Goal: Check status: Check status

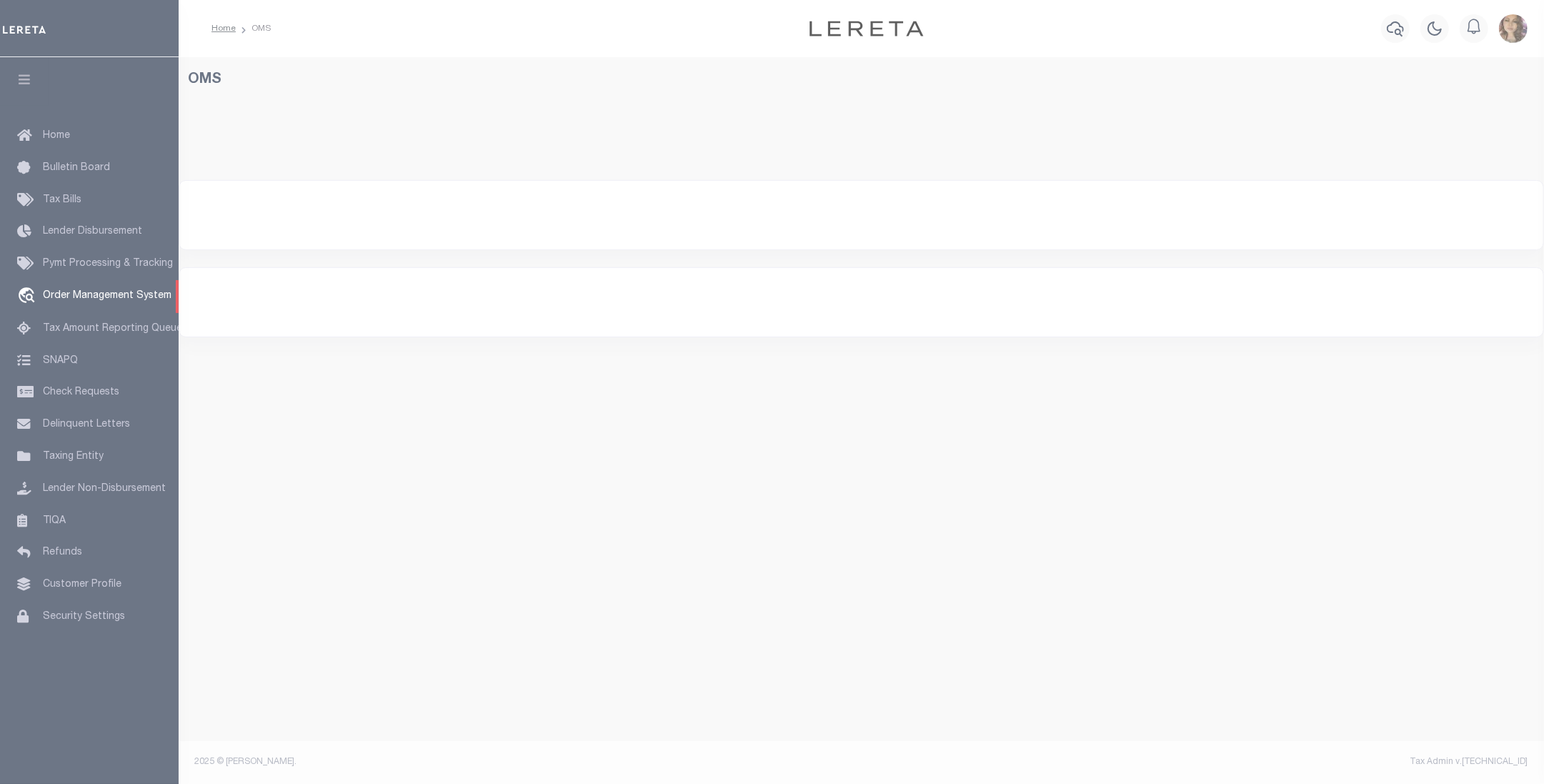
select select "200"
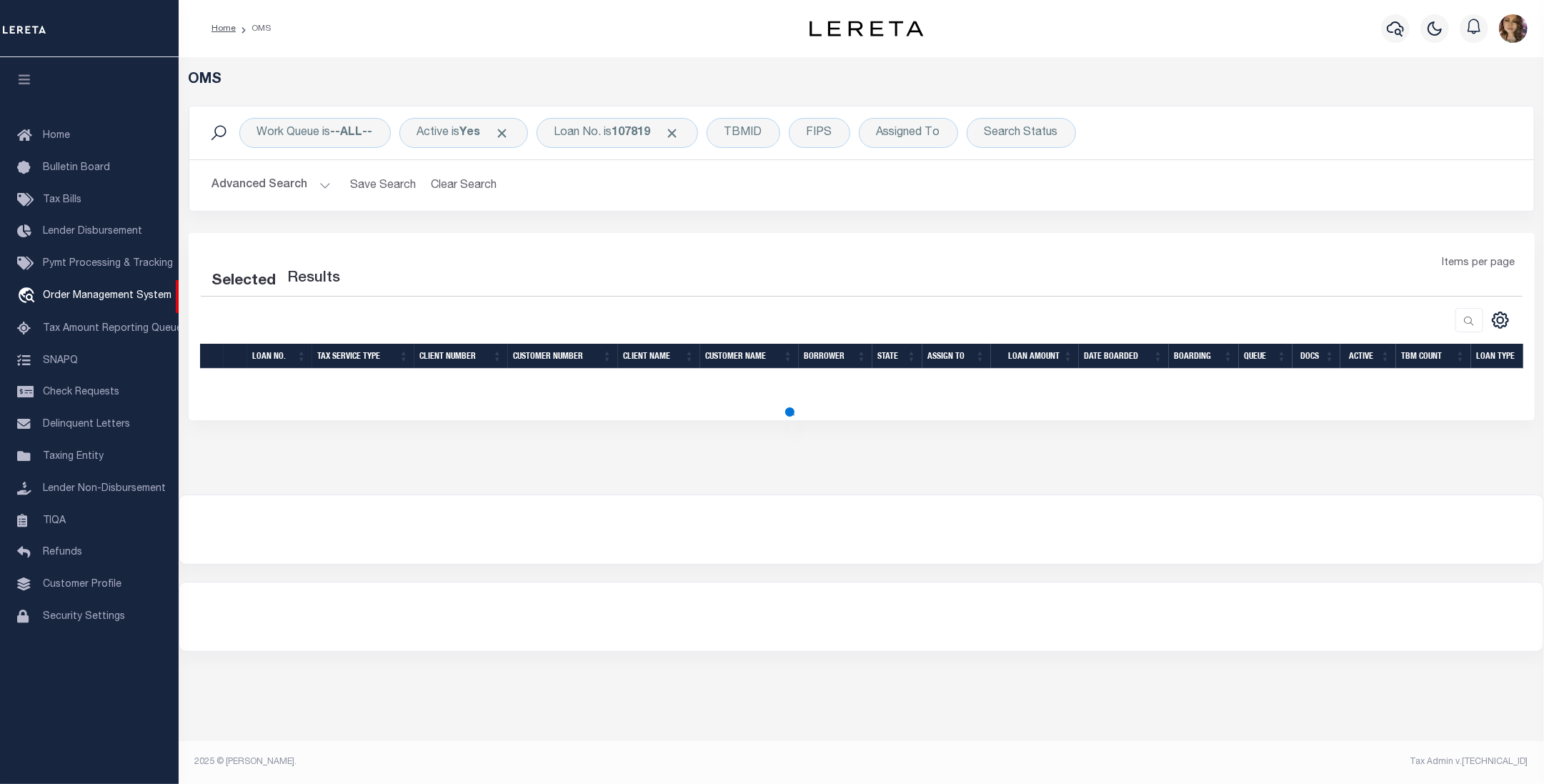
select select "200"
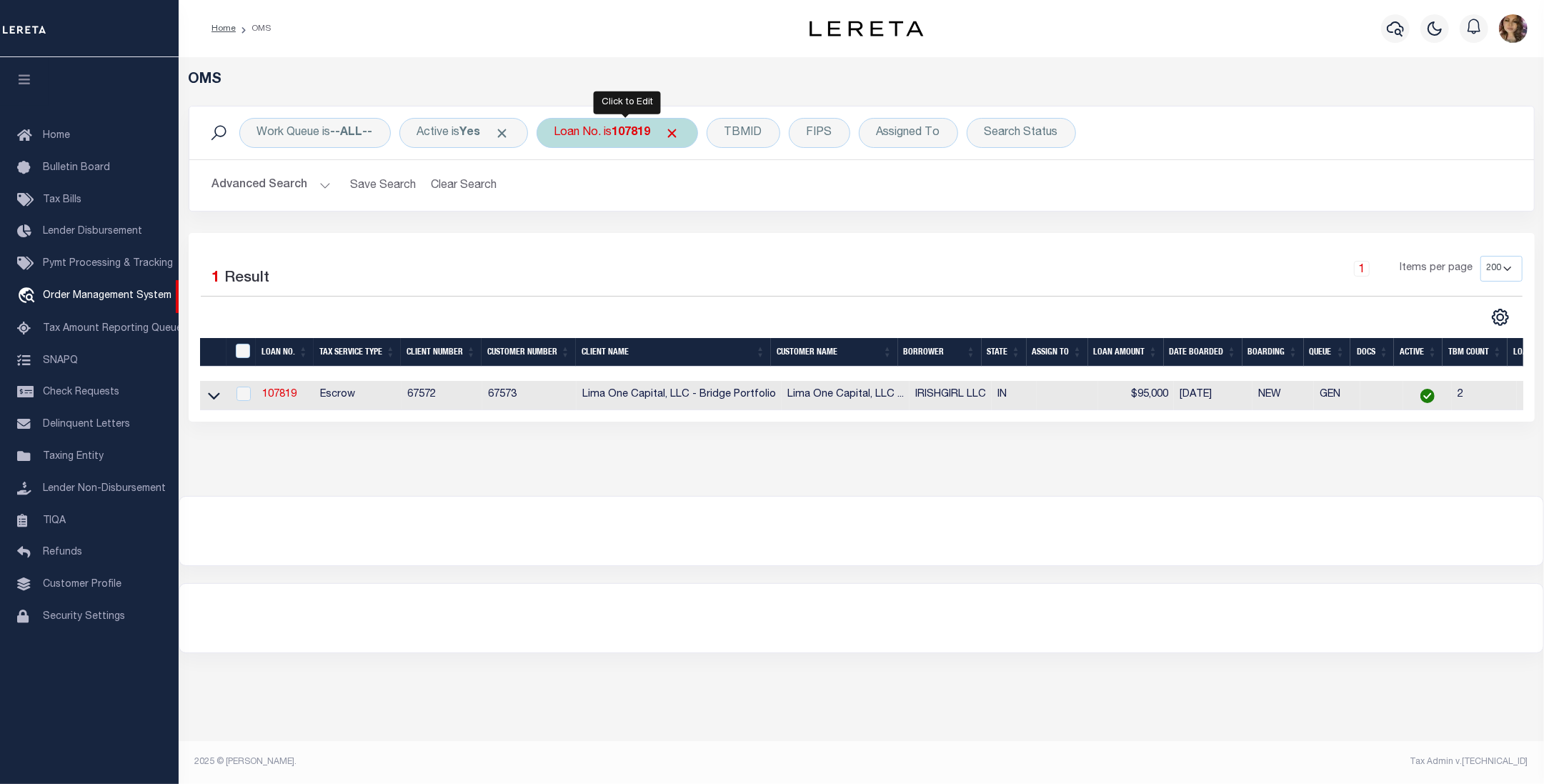
click at [615, 141] on div "Loan No. is 107819" at bounding box center [617, 132] width 162 height 30
type input "108092"
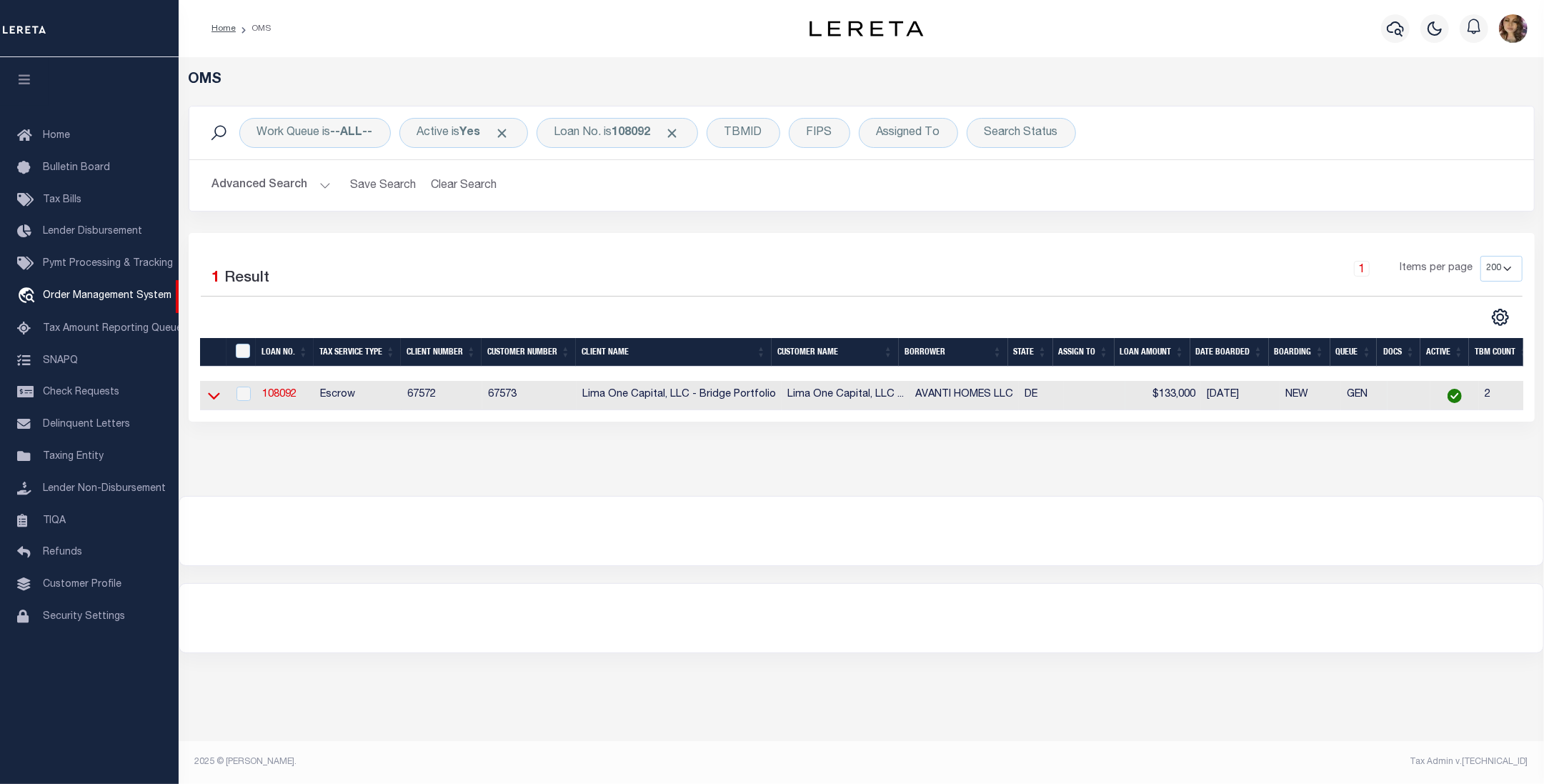
click at [212, 400] on icon at bounding box center [214, 397] width 12 height 7
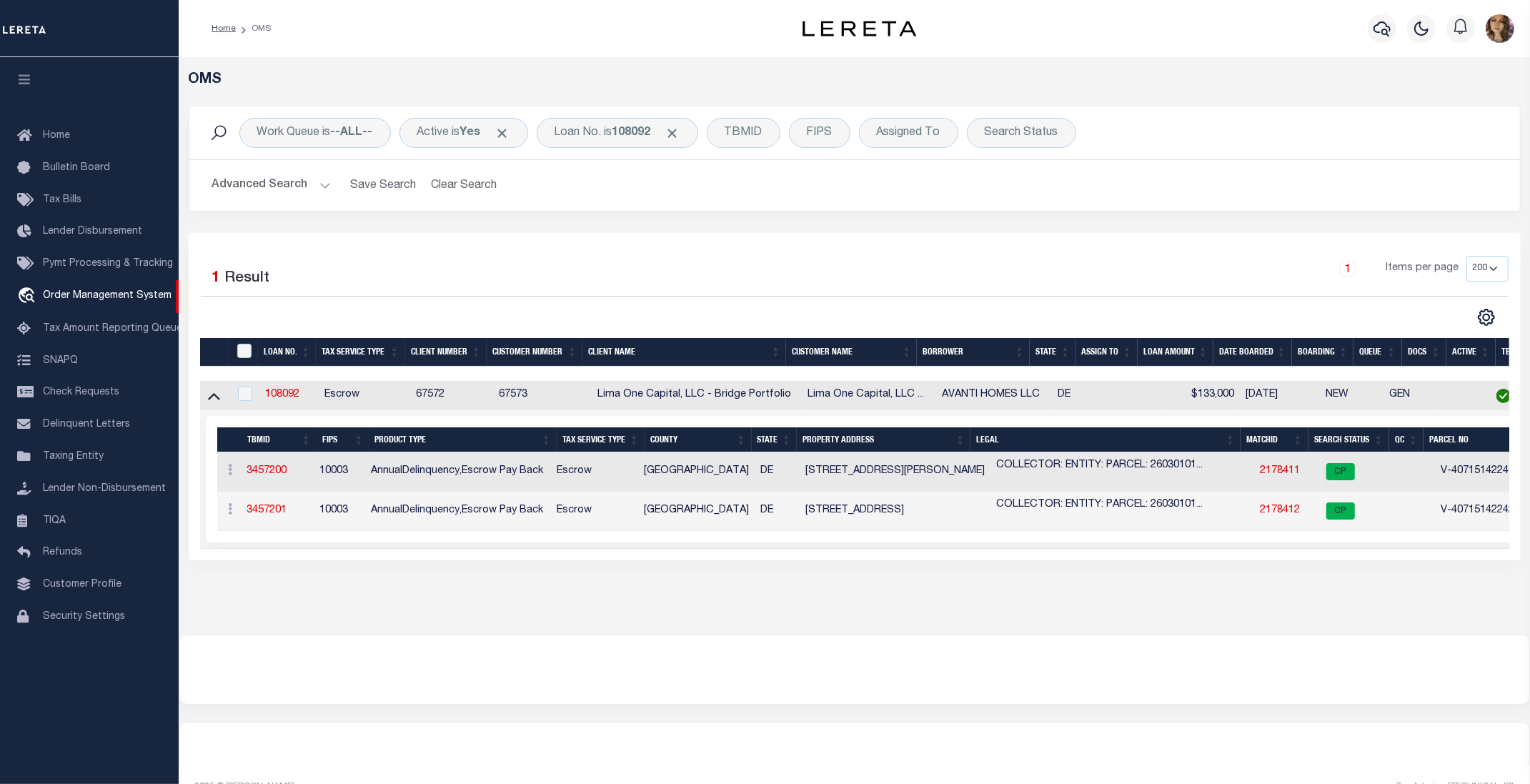
scroll to position [0, 74]
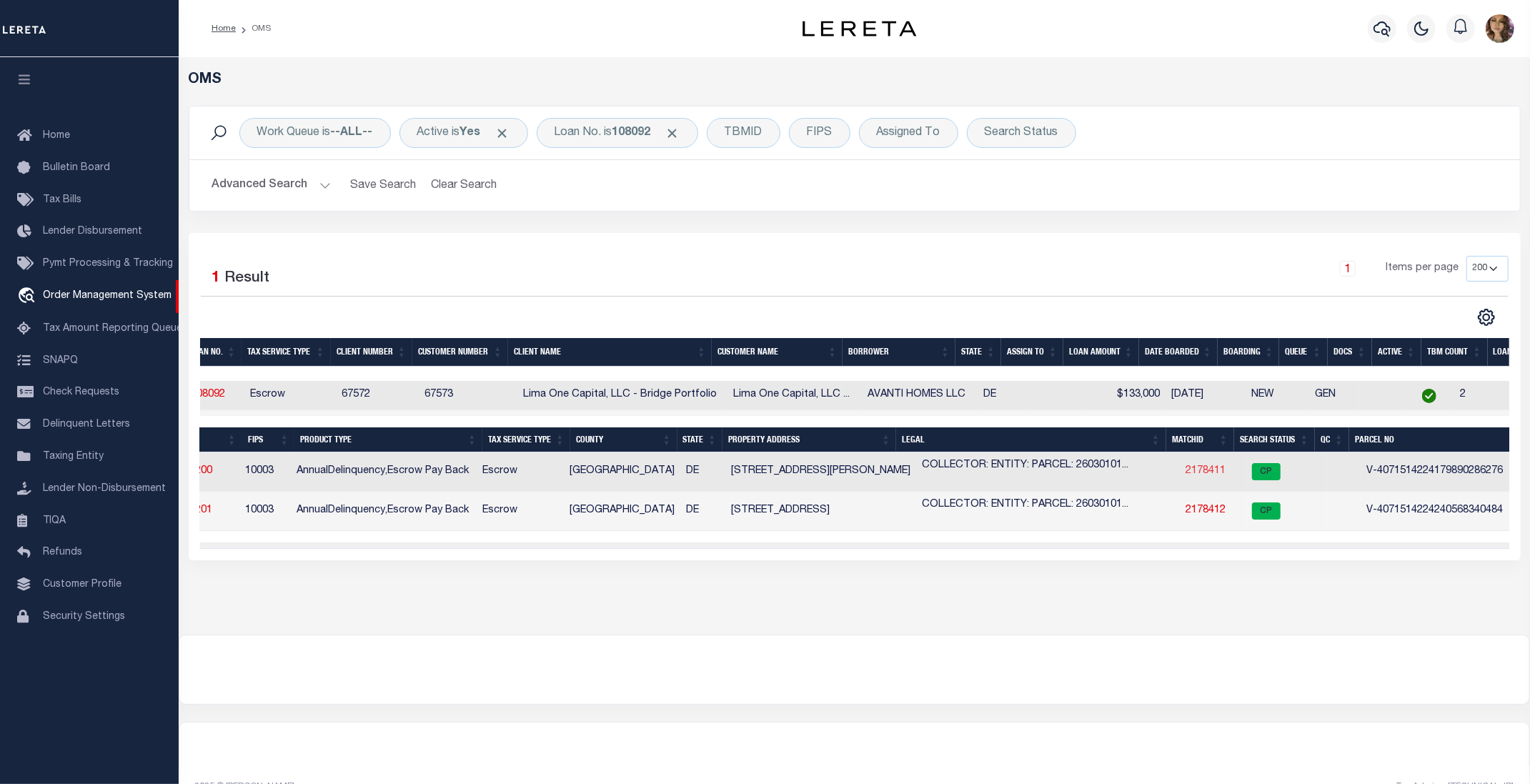
click at [1195, 472] on link "2178411" at bounding box center [1205, 471] width 40 height 10
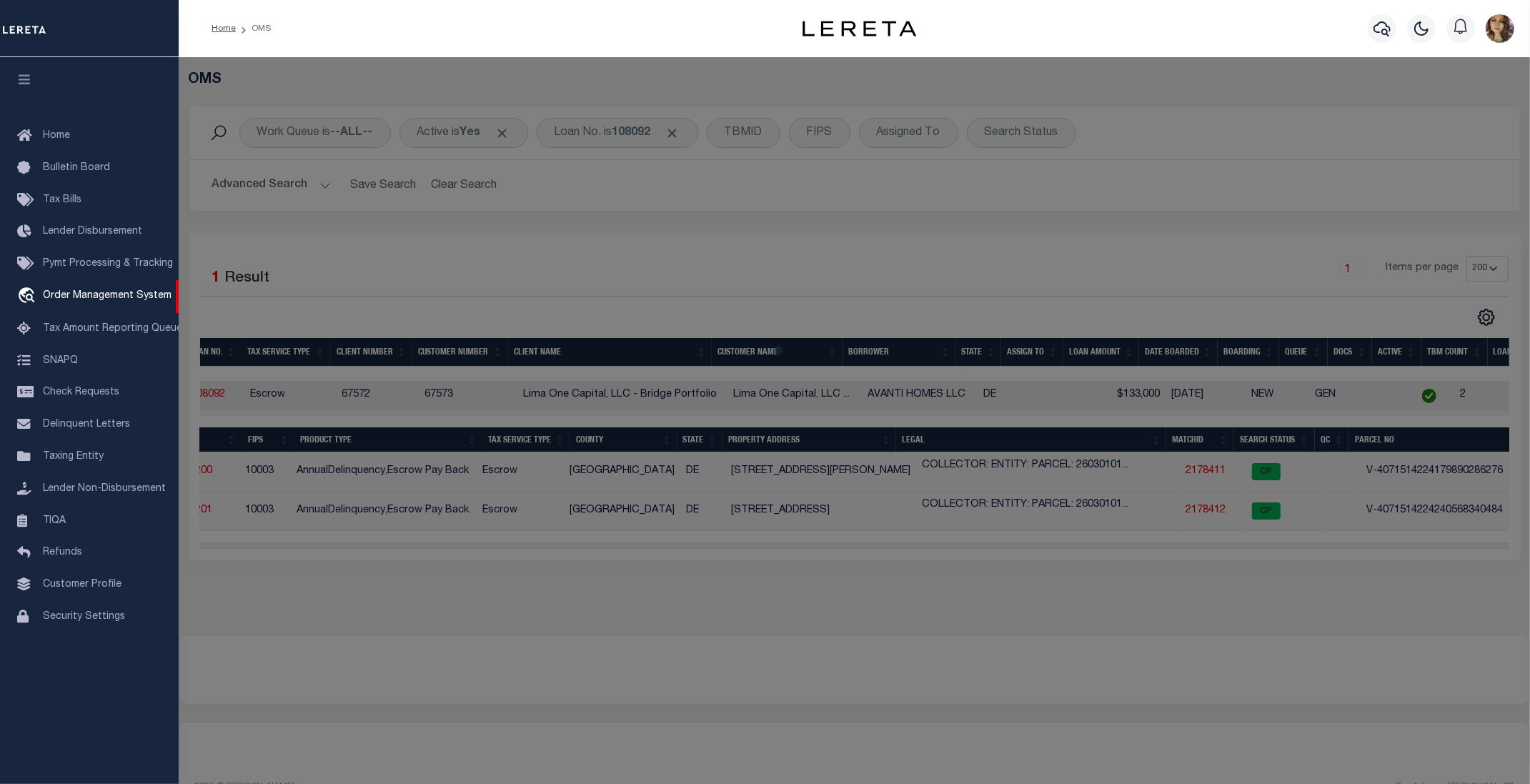
checkbox input "false"
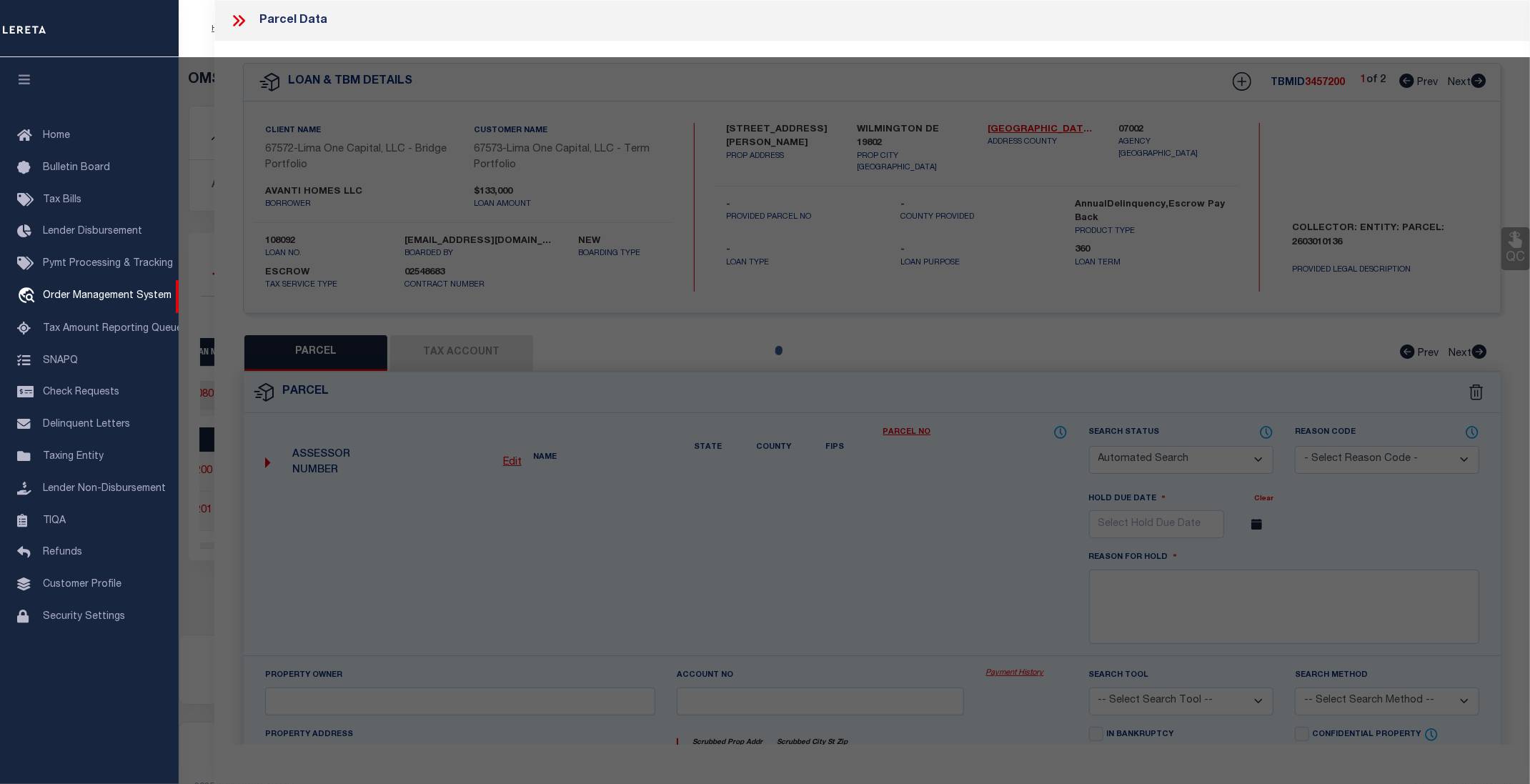
select select "CP"
select select "AGW"
select select
type input "[STREET_ADDRESS][PERSON_NAME]"
checkbox input "false"
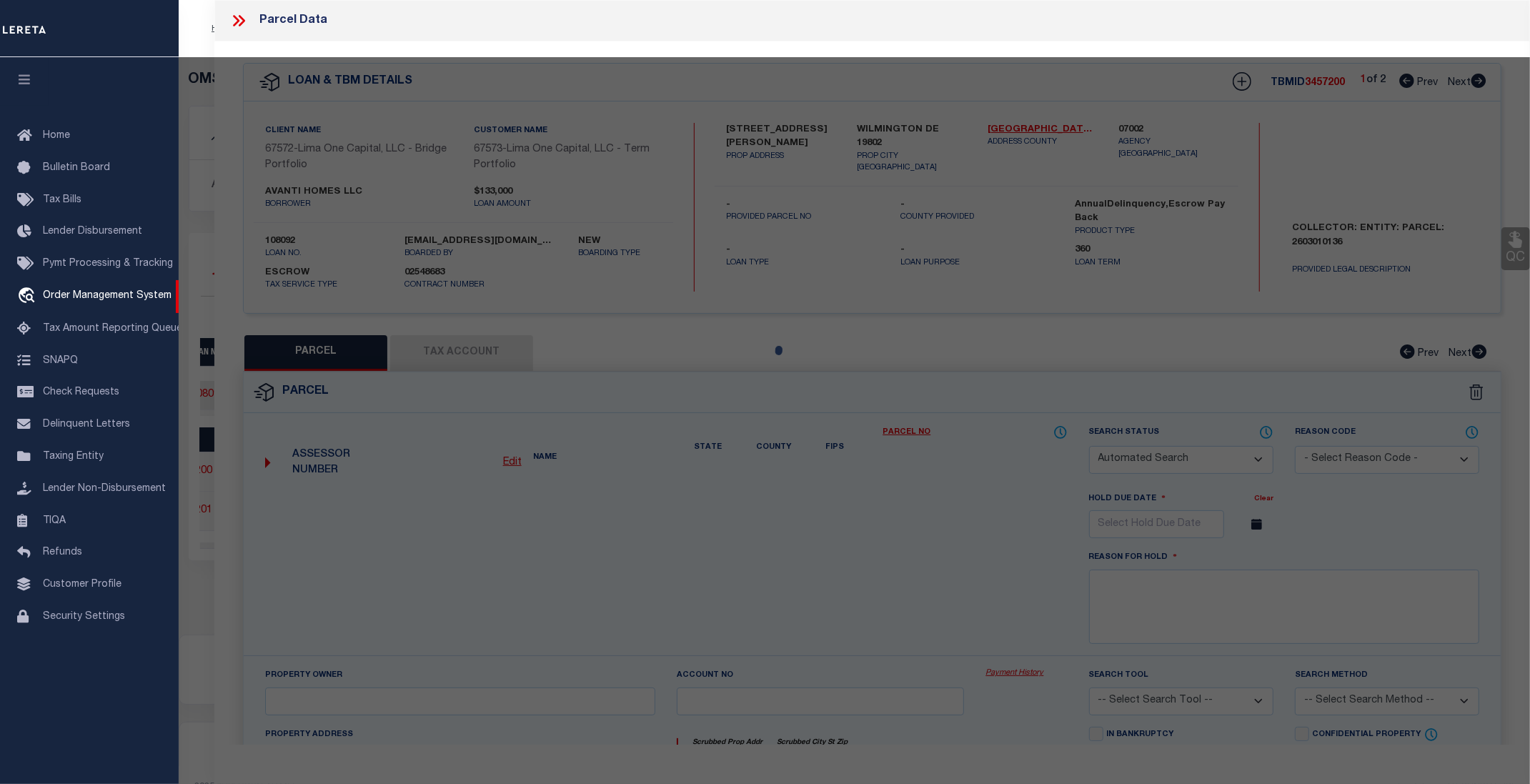
type input "WILMINGTON DE 19802"
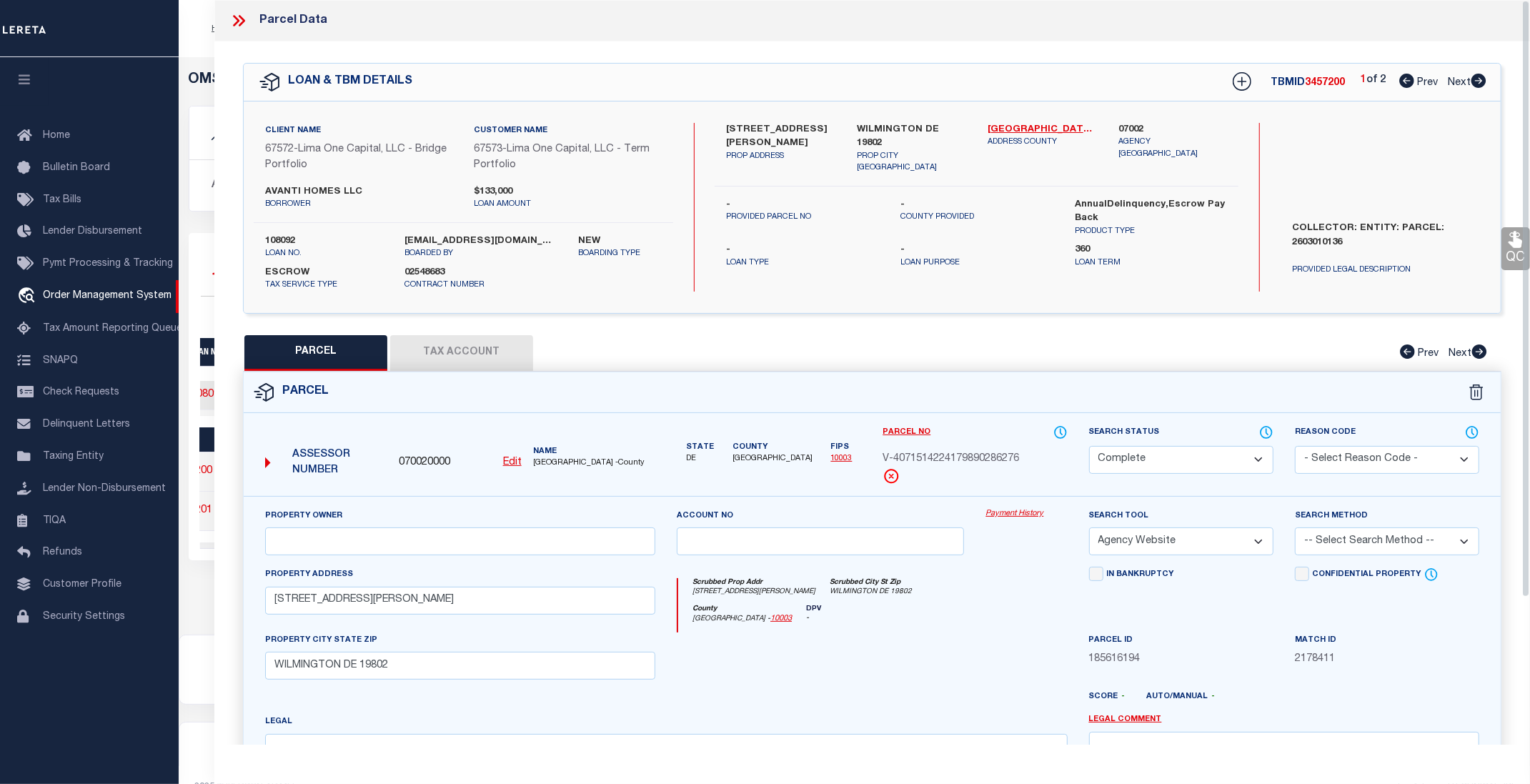
click at [1027, 512] on link "Payment History" at bounding box center [1027, 513] width 81 height 12
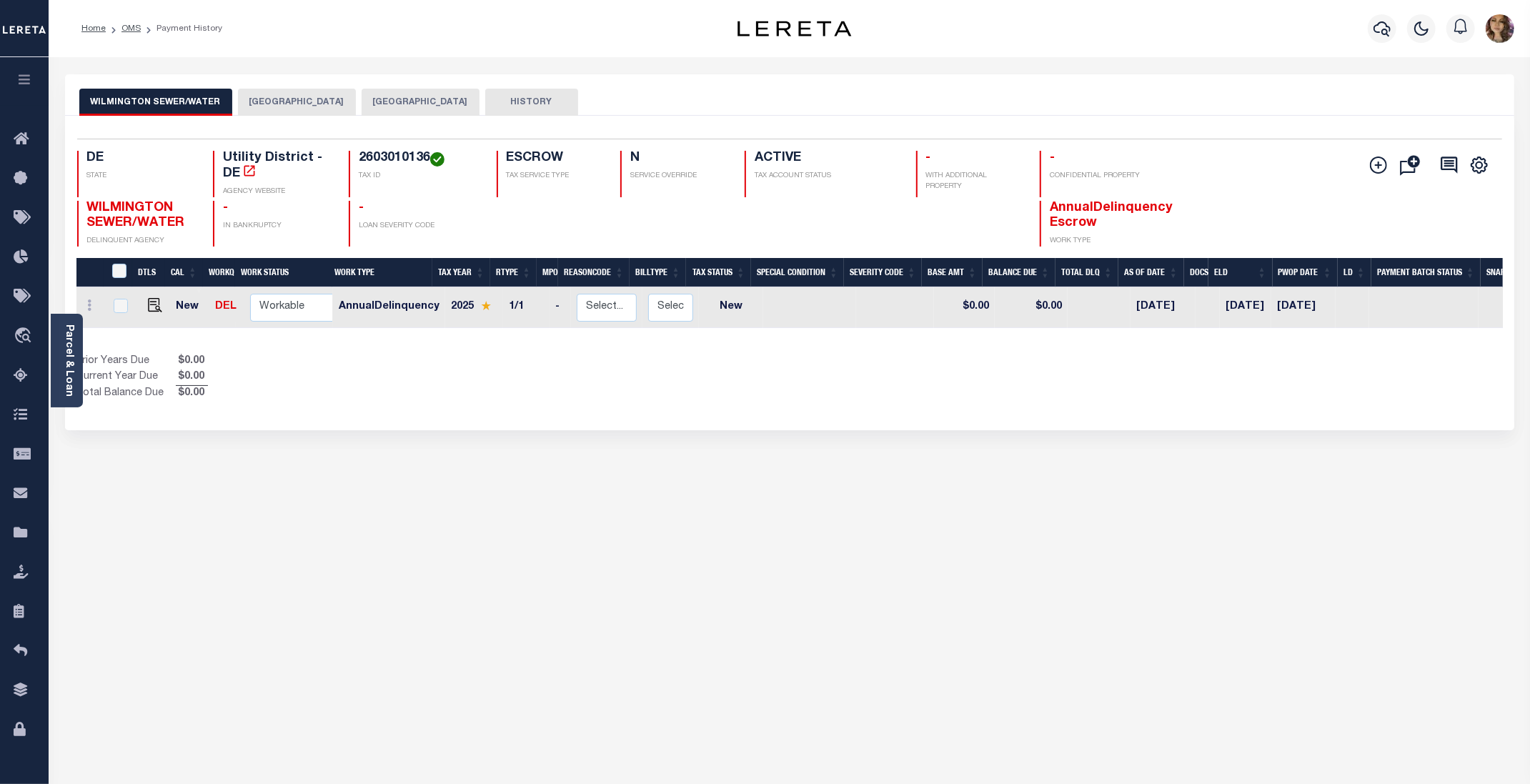
click at [289, 97] on button "[GEOGRAPHIC_DATA]" at bounding box center [296, 102] width 117 height 27
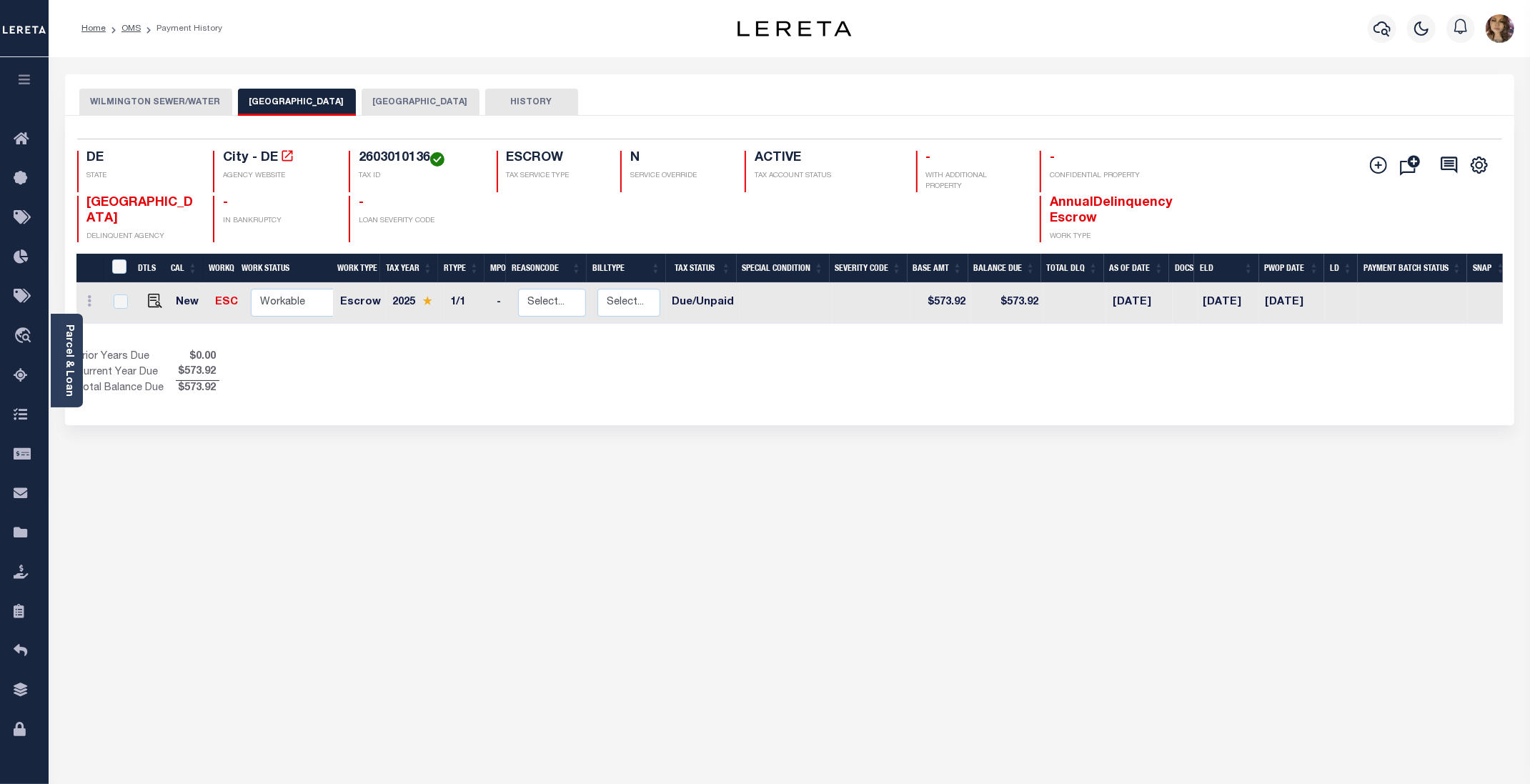
click at [404, 103] on button "[GEOGRAPHIC_DATA]" at bounding box center [420, 102] width 117 height 27
click at [296, 104] on button "[GEOGRAPHIC_DATA]" at bounding box center [296, 102] width 117 height 27
